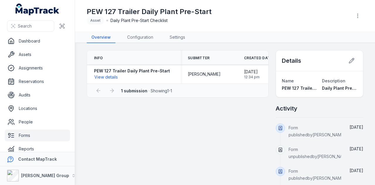
scroll to position [7, 0]
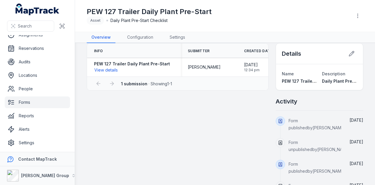
click at [25, 102] on link "Forms" at bounding box center [37, 102] width 65 height 12
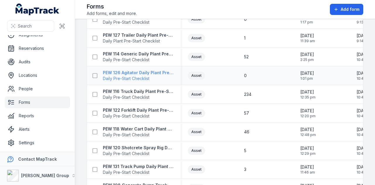
scroll to position [410, 0]
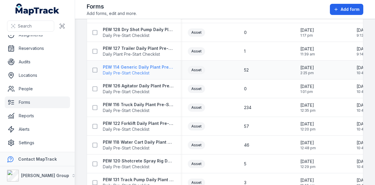
click at [151, 66] on strong "PEW 114 Generic Daily Plant Pre-Start Checklist" at bounding box center [138, 67] width 71 height 6
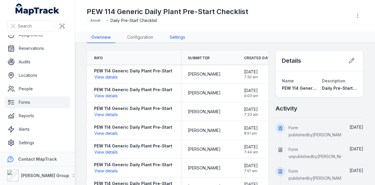
click at [175, 40] on link "Settings" at bounding box center [177, 37] width 25 height 11
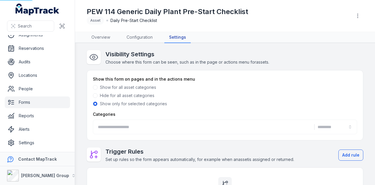
type input "**********"
click at [150, 35] on link "Configuration" at bounding box center [139, 37] width 35 height 11
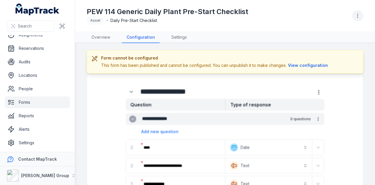
click at [362, 14] on button "button" at bounding box center [357, 15] width 11 height 11
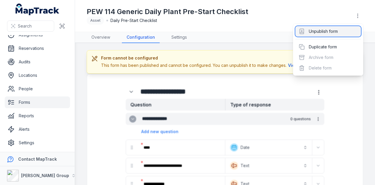
click at [352, 29] on div "Unpublish form" at bounding box center [328, 31] width 66 height 11
